Goal: Task Accomplishment & Management: Use online tool/utility

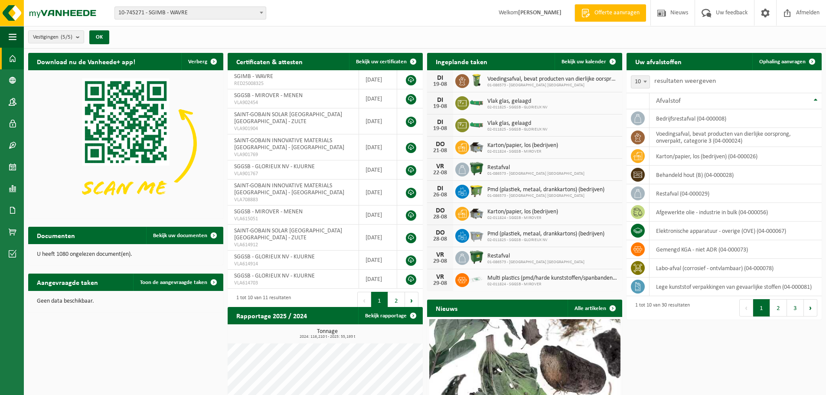
click at [204, 11] on span "10-745271 - SGIMB - WAVRE" at bounding box center [190, 13] width 151 height 12
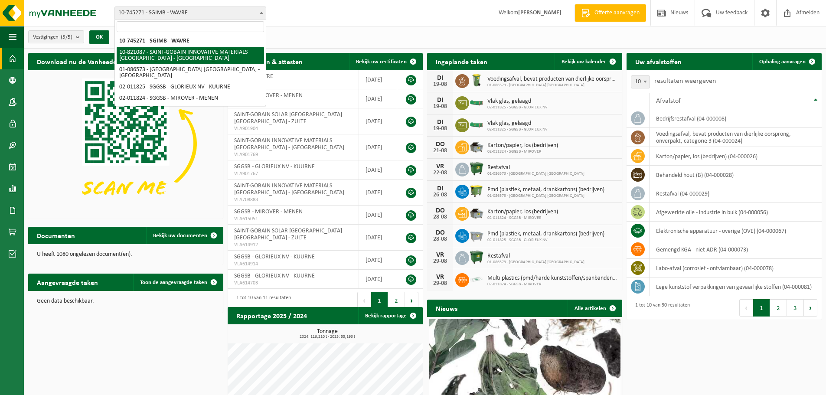
select select "39985"
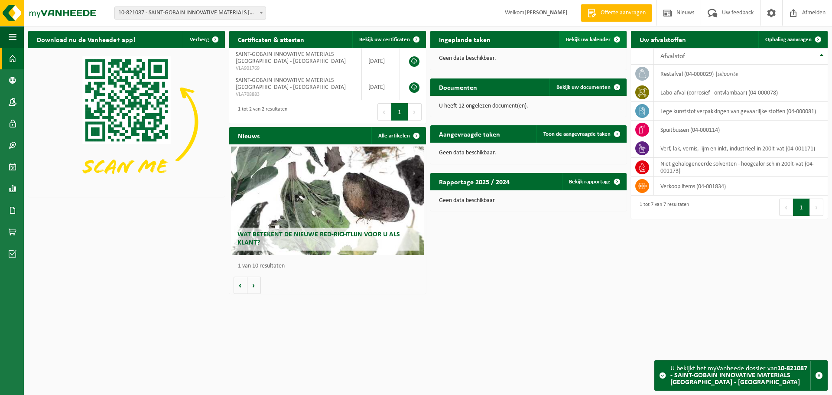
click at [596, 39] on span "Bekijk uw kalender" at bounding box center [588, 40] width 45 height 6
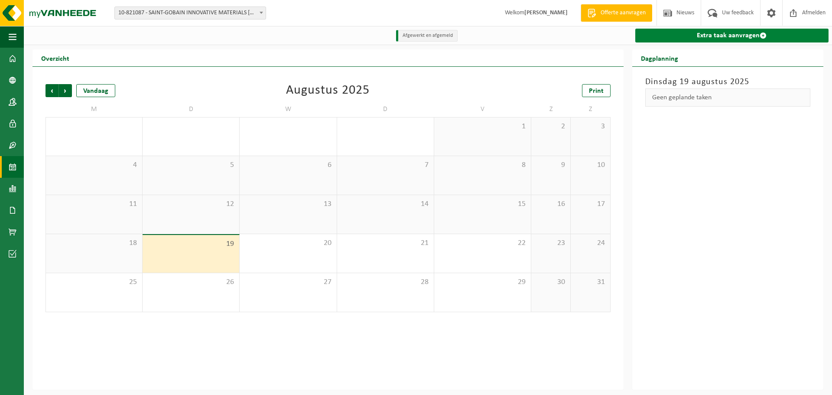
click at [738, 36] on link "Extra taak aanvragen" at bounding box center [731, 36] width 193 height 14
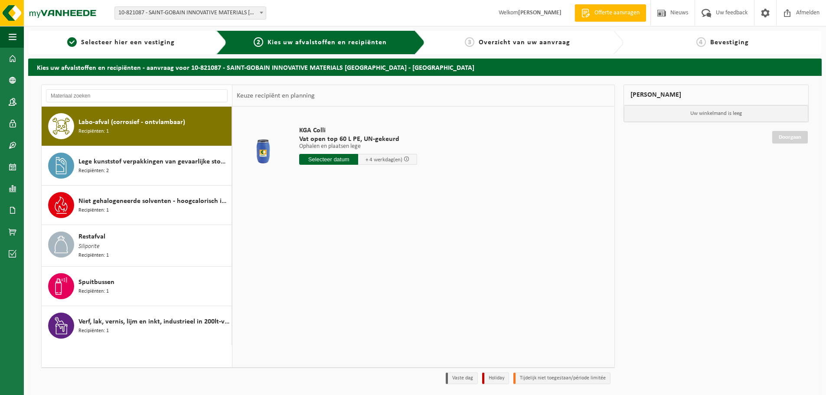
click at [215, 16] on span "10-821087 - SAINT-GOBAIN INNOVATIVE MATERIALS [GEOGRAPHIC_DATA] - [GEOGRAPHIC_D…" at bounding box center [190, 13] width 151 height 12
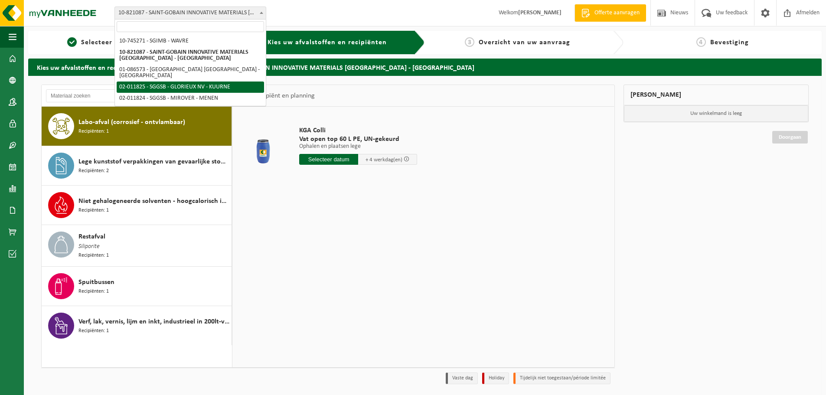
select select "2326"
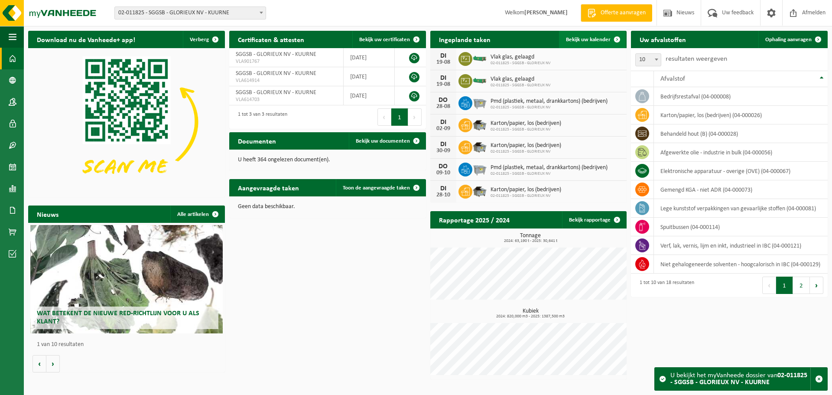
click at [613, 38] on span at bounding box center [617, 39] width 17 height 17
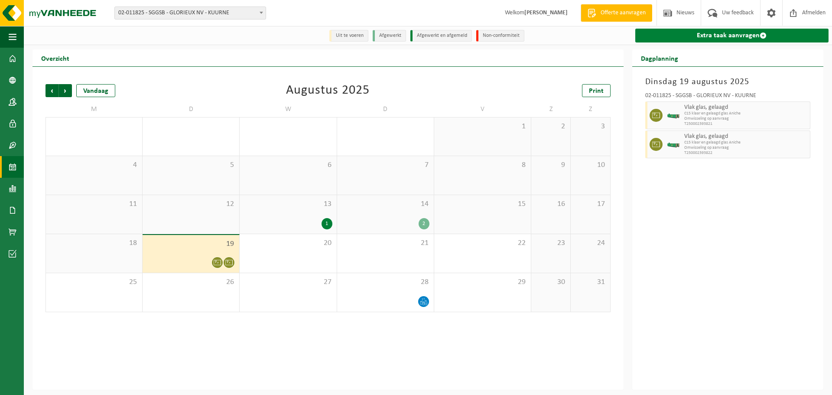
click at [753, 40] on link "Extra taak aanvragen" at bounding box center [731, 36] width 193 height 14
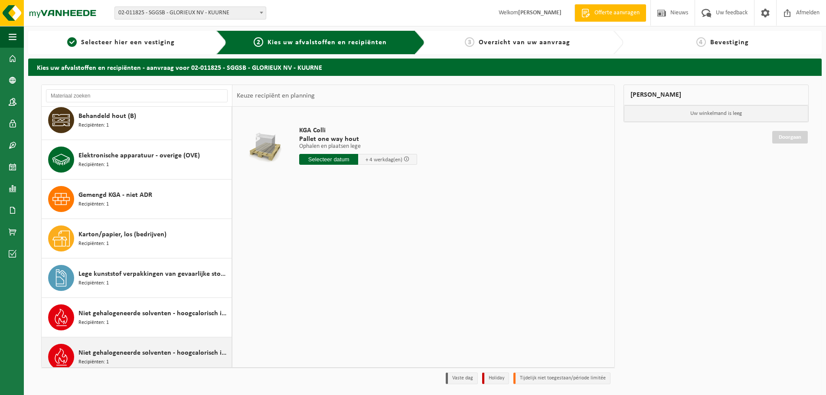
scroll to position [64, 0]
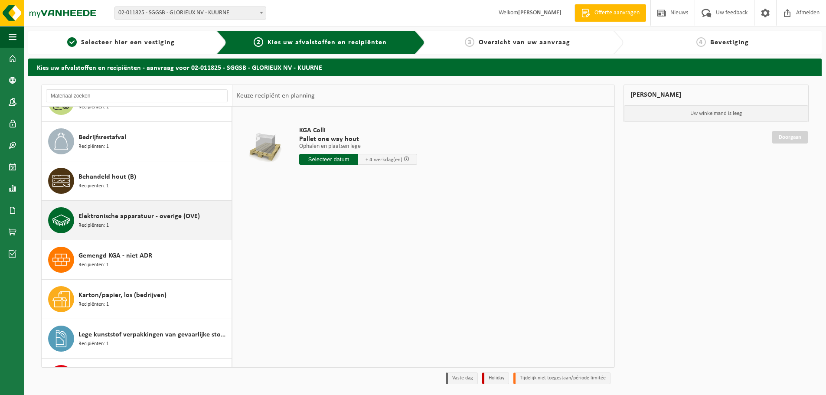
click at [115, 221] on span "Elektronische apparatuur - overige (OVE)" at bounding box center [138, 216] width 121 height 10
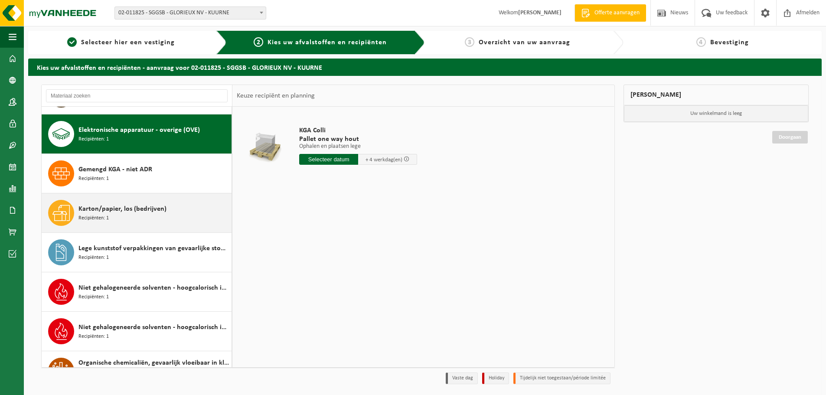
scroll to position [158, 0]
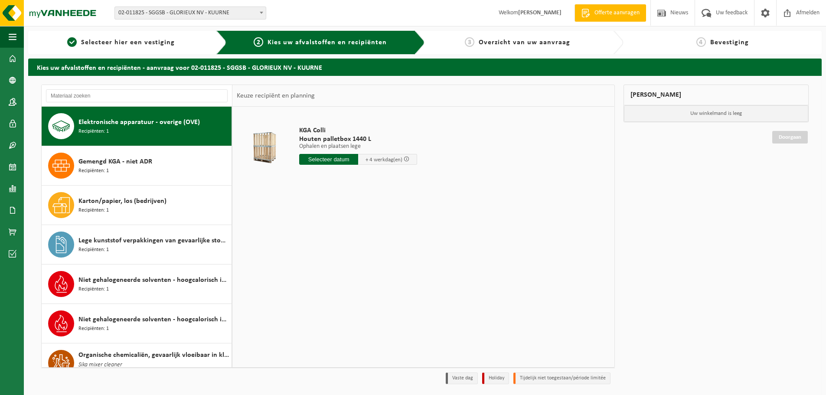
click at [335, 161] on input "text" at bounding box center [328, 159] width 59 height 11
click at [351, 250] on div "21" at bounding box center [352, 250] width 15 height 14
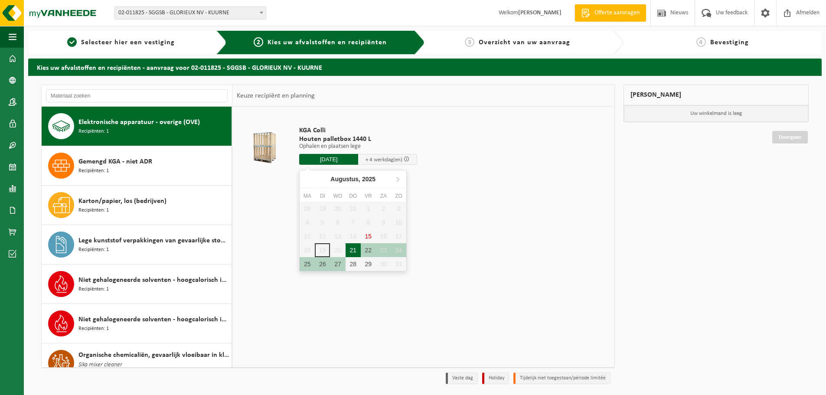
type input "Van 2025-08-21"
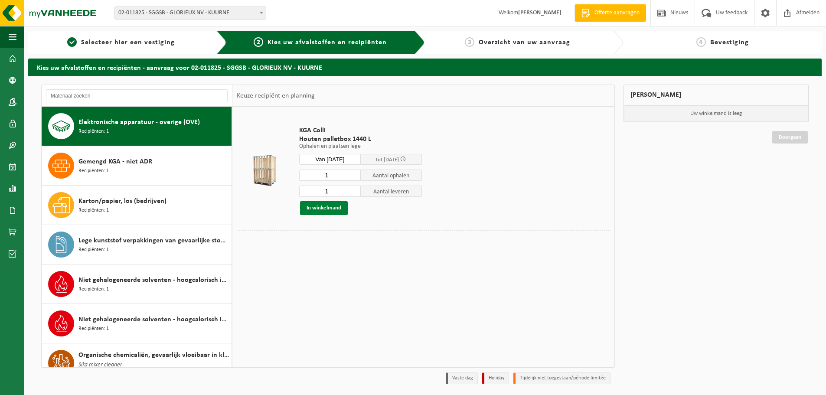
click at [333, 204] on button "In winkelmand" at bounding box center [324, 208] width 48 height 14
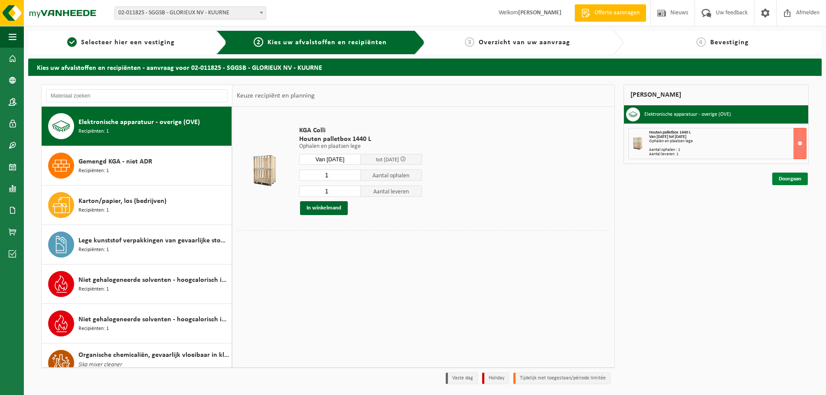
click at [796, 176] on link "Doorgaan" at bounding box center [790, 178] width 36 height 13
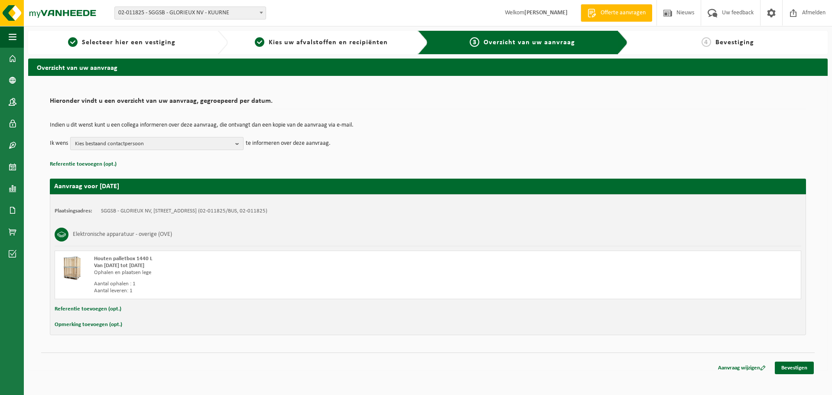
click at [127, 144] on span "Kies bestaand contactpersoon" at bounding box center [153, 143] width 157 height 13
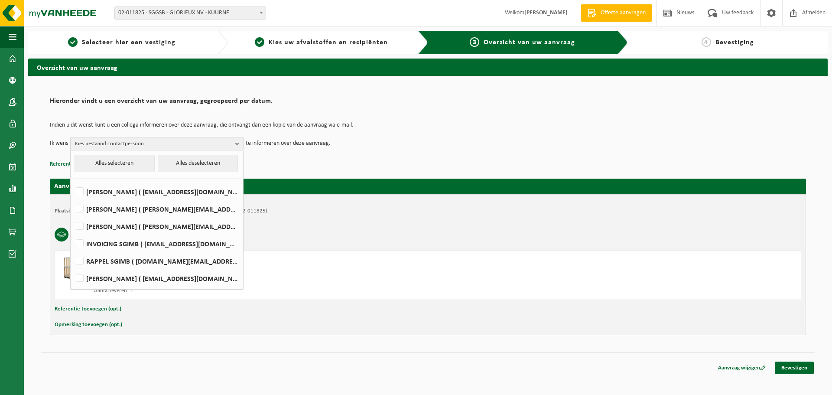
click at [184, 141] on span "Kies bestaand contactpersoon" at bounding box center [153, 143] width 157 height 13
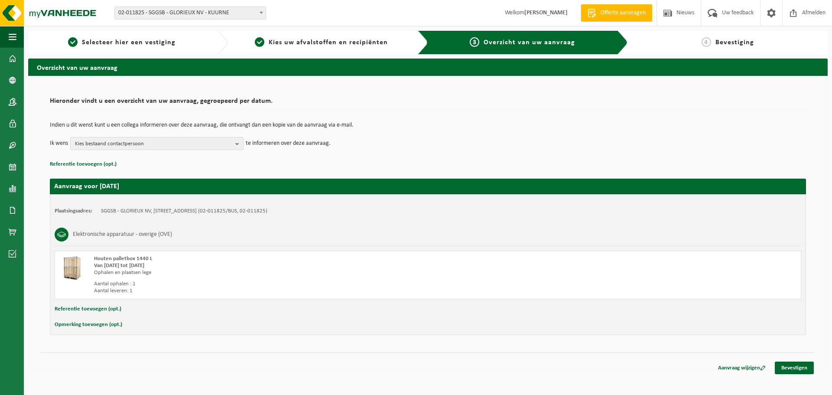
click at [212, 138] on span "Kies bestaand contactpersoon" at bounding box center [153, 143] width 157 height 13
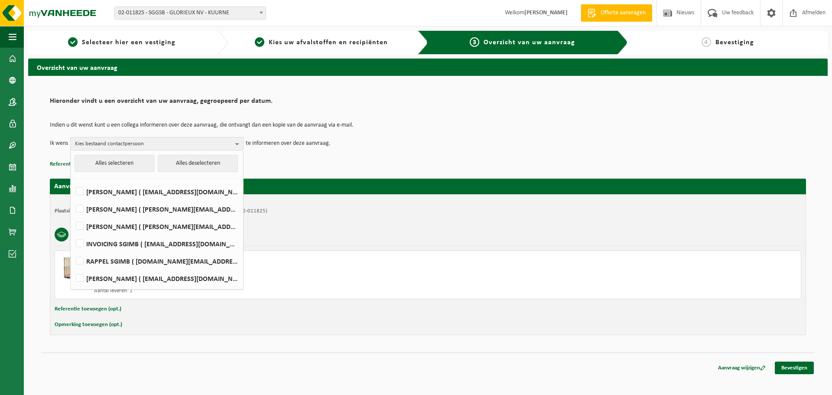
click at [374, 157] on div "Indien u dit wenst kunt u een collega informeren over deze aanvraag, die ontvan…" at bounding box center [428, 136] width 756 height 45
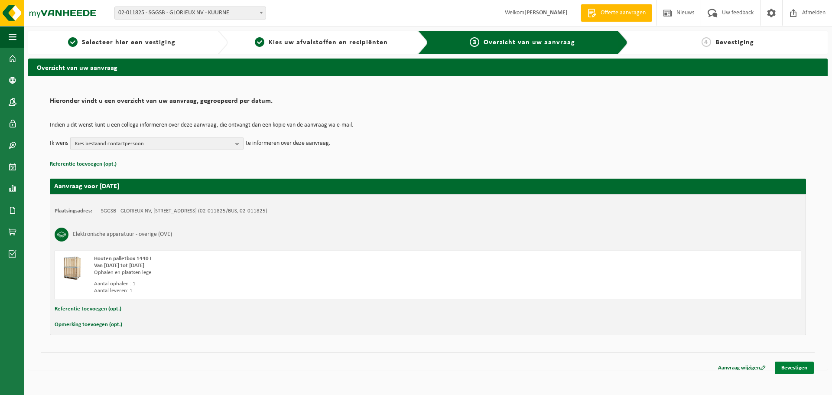
click at [794, 365] on link "Bevestigen" at bounding box center [794, 367] width 39 height 13
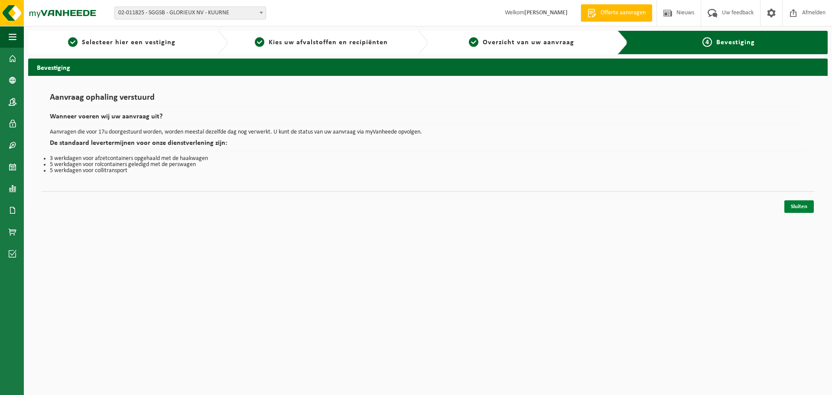
click at [795, 208] on link "Sluiten" at bounding box center [798, 206] width 29 height 13
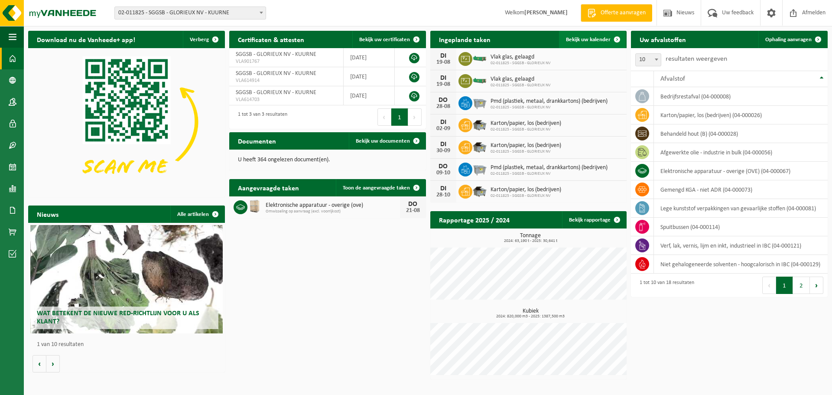
click at [600, 40] on span "Bekijk uw kalender" at bounding box center [588, 40] width 45 height 6
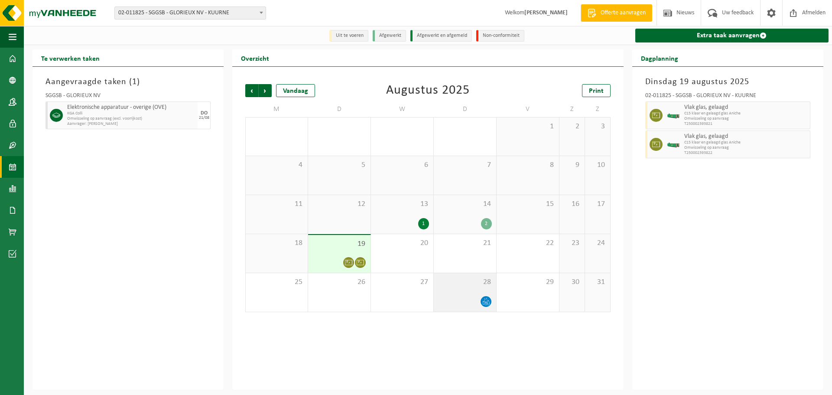
click at [470, 288] on div "28" at bounding box center [465, 292] width 62 height 39
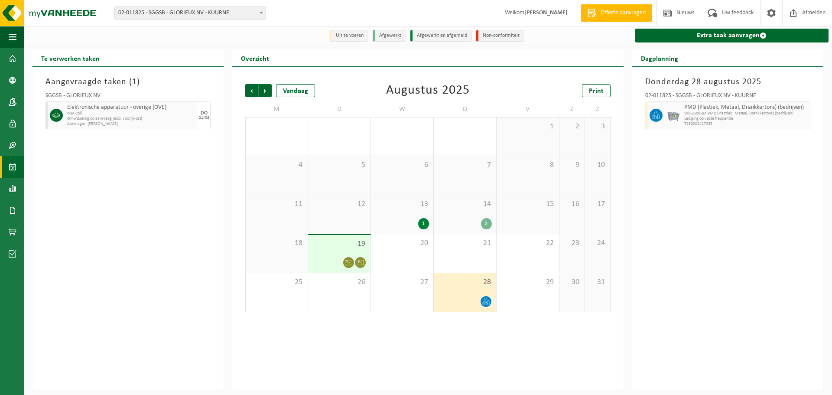
click at [333, 266] on div at bounding box center [339, 263] width 54 height 12
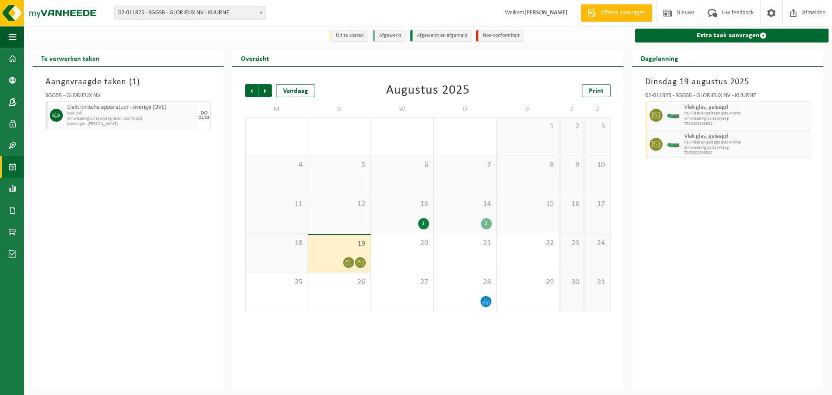
click at [119, 117] on span "Omwisseling op aanvraag (excl. voorrijkost)" at bounding box center [131, 118] width 128 height 5
click at [52, 113] on icon at bounding box center [56, 115] width 8 height 8
click at [208, 112] on div "DO 21/08" at bounding box center [204, 115] width 13 height 28
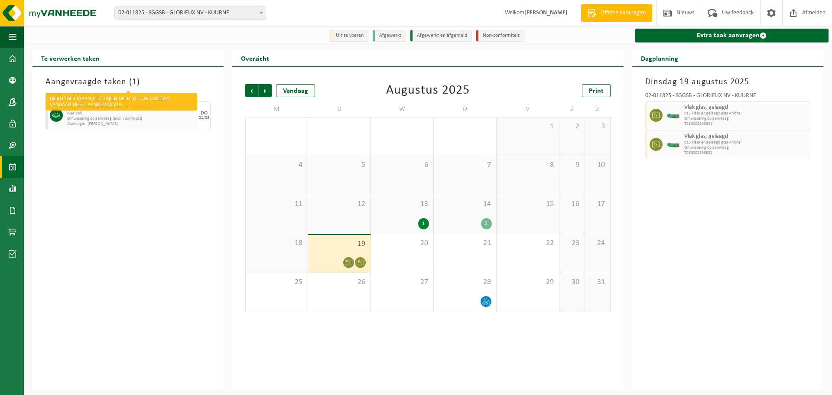
click at [95, 79] on h3 "Aangevraagde taken ( 1 )" at bounding box center [128, 81] width 165 height 13
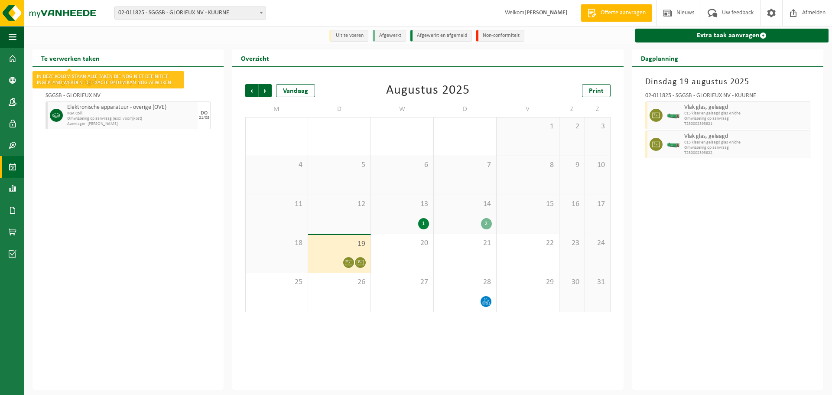
click at [76, 56] on h2 "Te verwerken taken" at bounding box center [71, 57] width 76 height 17
click at [82, 75] on div "Aangevraagde taken ( 1 ) SGGSB - GLORIEUX NV Elektronische apparatuur - overige…" at bounding box center [128, 228] width 191 height 323
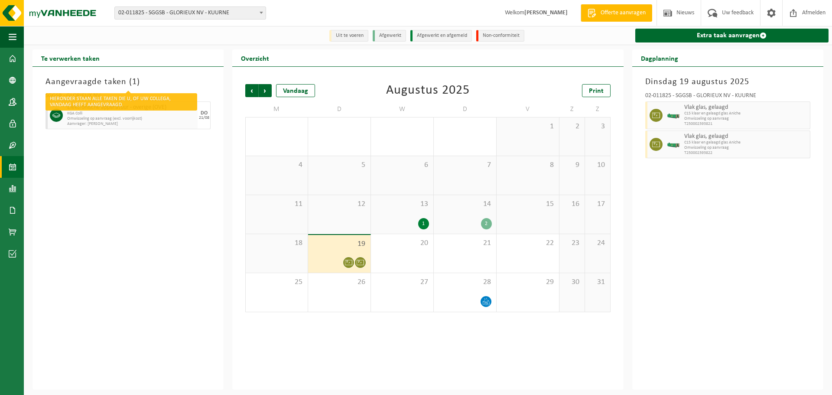
click at [81, 85] on h3 "Aangevraagde taken ( 1 )" at bounding box center [128, 81] width 165 height 13
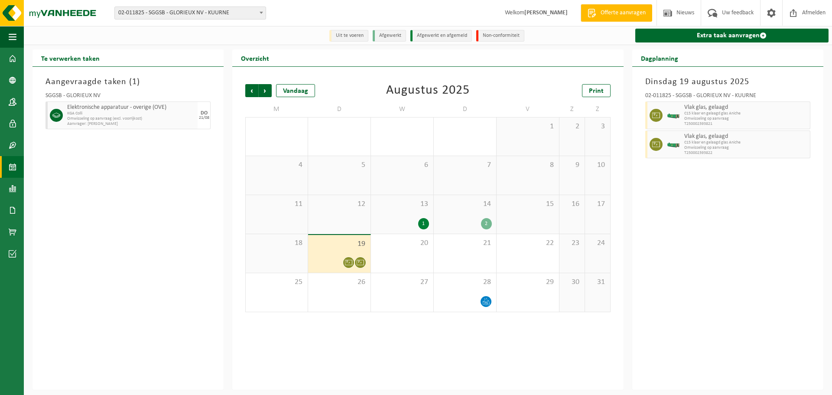
click at [9, 166] on span at bounding box center [13, 167] width 8 height 22
click at [150, 123] on span "Aanvrager: [PERSON_NAME]" at bounding box center [131, 123] width 128 height 5
click at [202, 112] on div "DO" at bounding box center [204, 113] width 7 height 5
click at [51, 120] on div at bounding box center [56, 115] width 20 height 28
click at [55, 115] on icon at bounding box center [56, 115] width 8 height 8
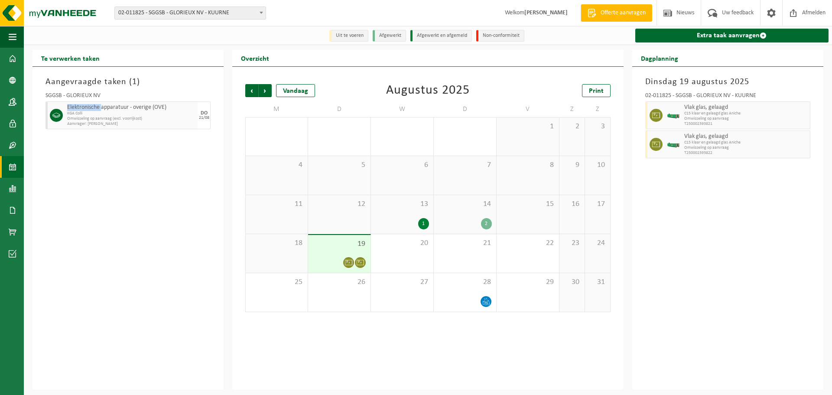
click at [55, 115] on icon at bounding box center [56, 115] width 8 height 8
click at [771, 211] on div "[DATE] 02-011825 - SGGSB - GLORIEUX NV - KUURNE Vlak glas, gelaagd C15 klaar en…" at bounding box center [727, 228] width 191 height 323
click at [480, 337] on div "Vorige Volgende Vandaag [DATE] Print M D W D V Z Z 28 29 30 31 1 2 3 4 5 6 7 8 …" at bounding box center [427, 228] width 391 height 323
click at [350, 257] on div "19" at bounding box center [339, 254] width 62 height 38
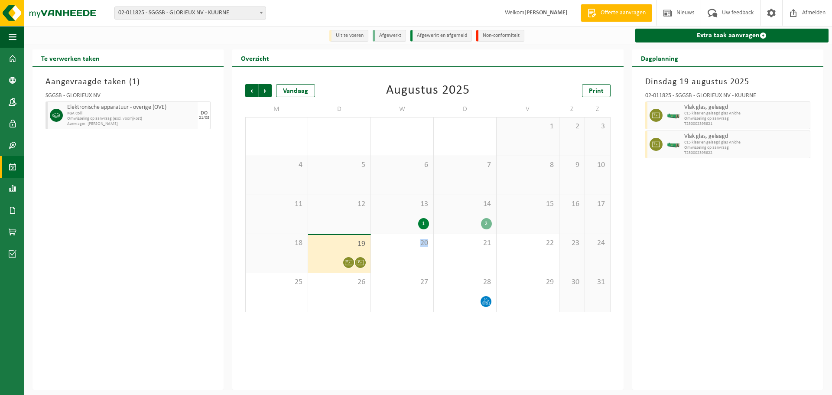
click at [350, 257] on div "19" at bounding box center [339, 254] width 62 height 38
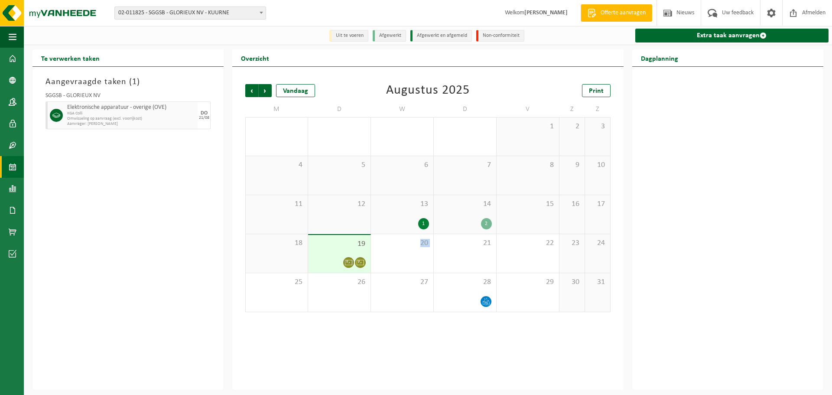
click at [350, 257] on div "19" at bounding box center [339, 254] width 62 height 38
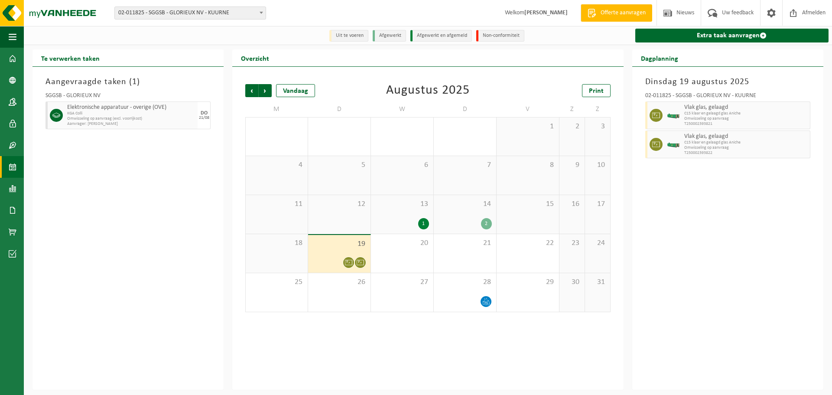
click at [131, 117] on span "Omwisseling op aanvraag (excl. voorrijkost)" at bounding box center [131, 118] width 128 height 5
click at [207, 114] on div "DO" at bounding box center [204, 113] width 7 height 5
